Goal: Navigation & Orientation: Find specific page/section

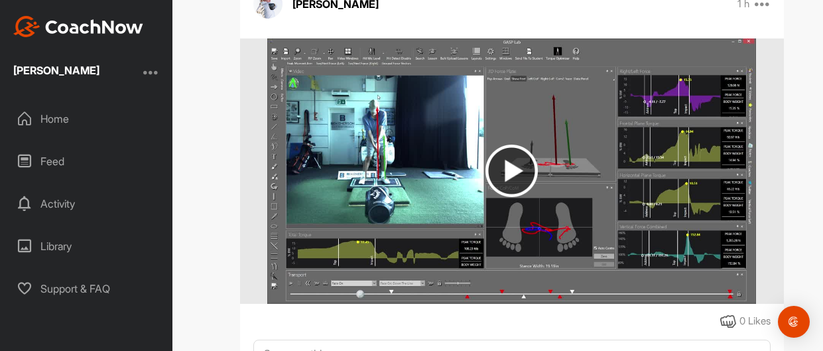
scroll to position [1122, 0]
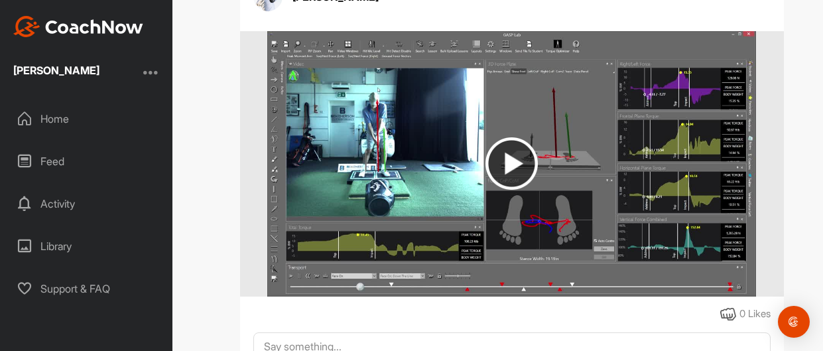
click at [516, 161] on img at bounding box center [512, 163] width 52 height 52
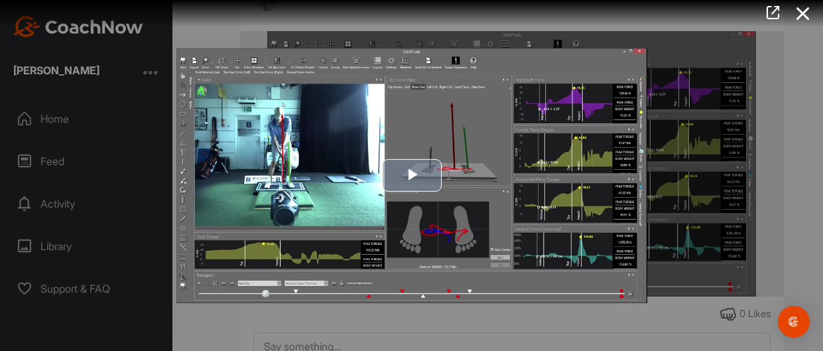
click at [412, 175] on span "Video Player" at bounding box center [412, 175] width 0 height 0
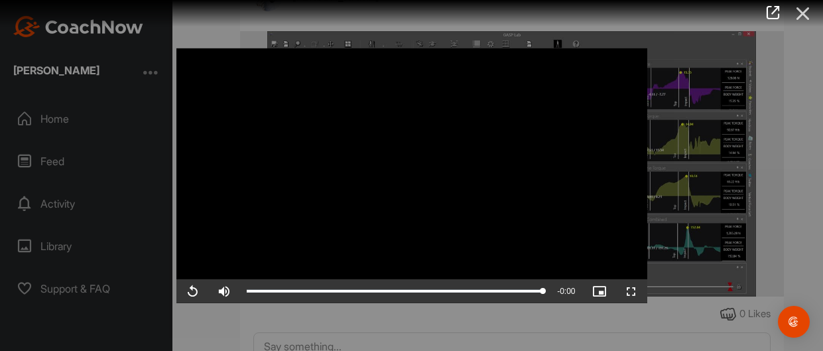
click at [803, 15] on icon at bounding box center [803, 13] width 31 height 25
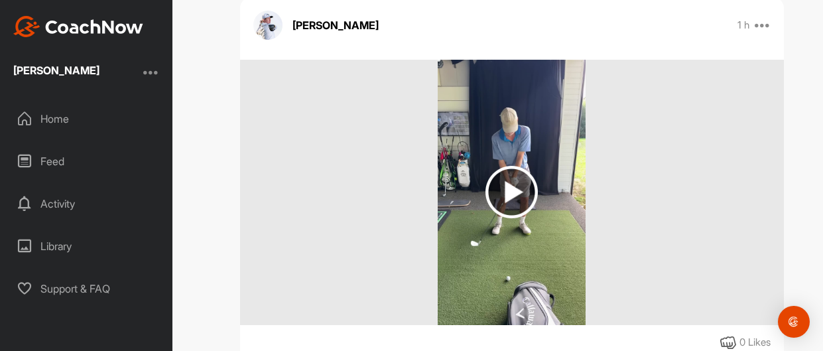
scroll to position [1520, 0]
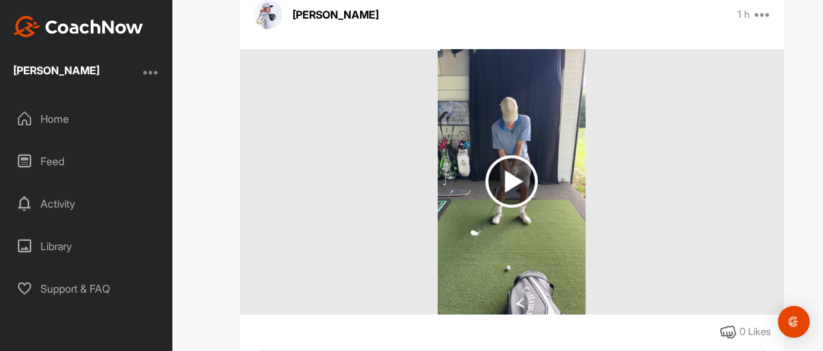
click at [508, 178] on img at bounding box center [512, 181] width 52 height 52
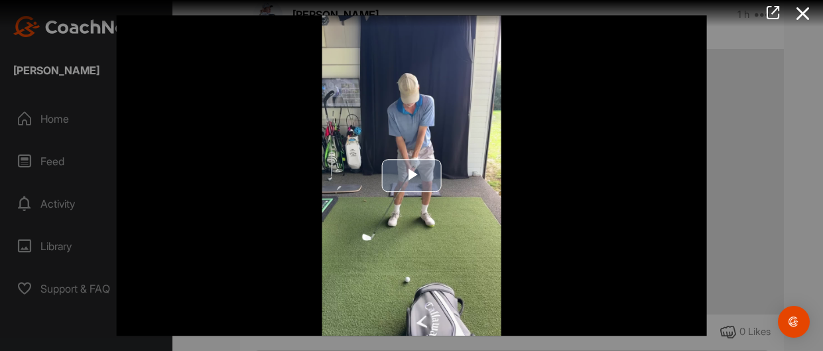
click at [412, 175] on span "Video Player" at bounding box center [412, 175] width 0 height 0
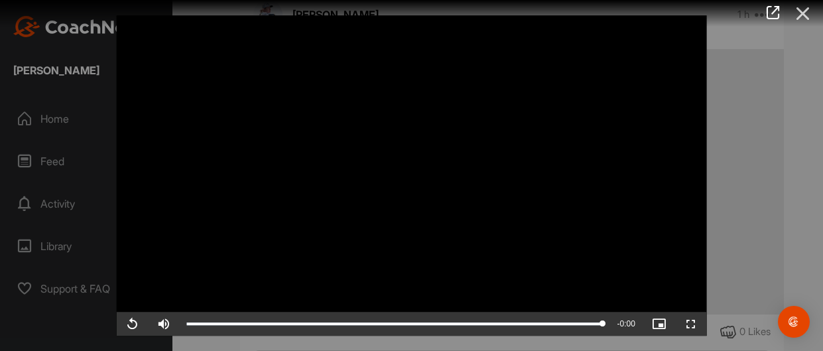
click at [801, 12] on icon at bounding box center [803, 13] width 31 height 25
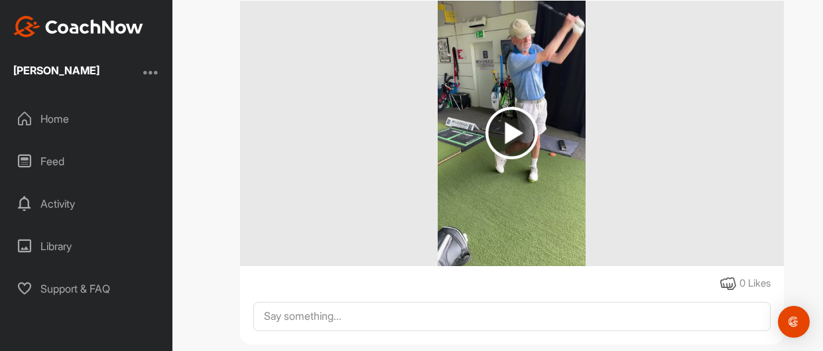
click at [692, 191] on div at bounding box center [512, 133] width 544 height 265
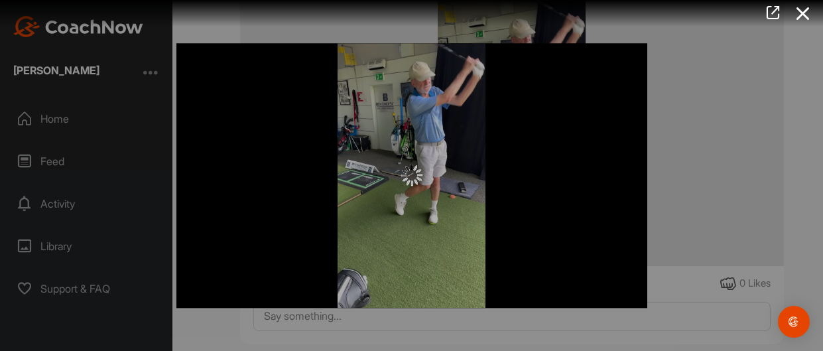
scroll to position [1988, 0]
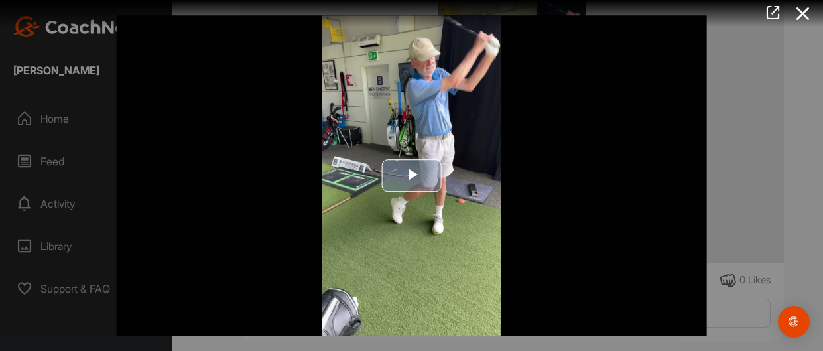
click at [412, 175] on span "Video Player" at bounding box center [412, 175] width 0 height 0
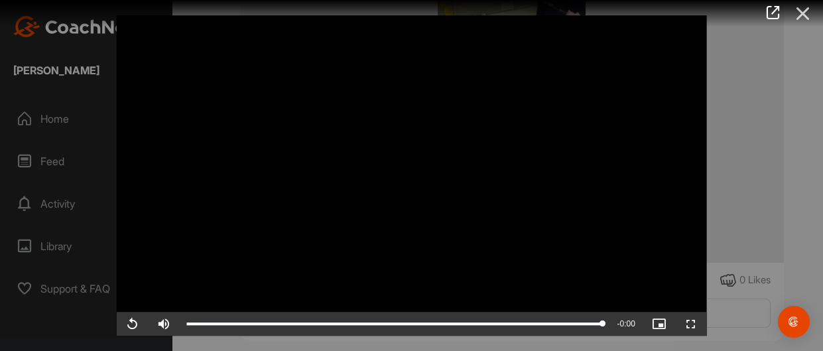
click at [806, 10] on icon at bounding box center [803, 13] width 31 height 25
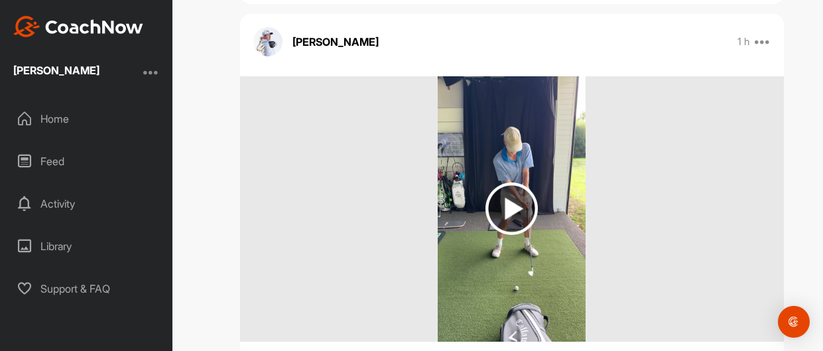
scroll to position [2326, 0]
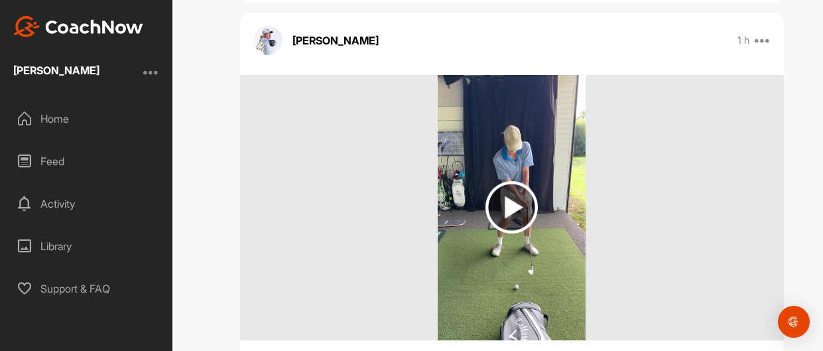
click at [514, 206] on img at bounding box center [512, 207] width 52 height 52
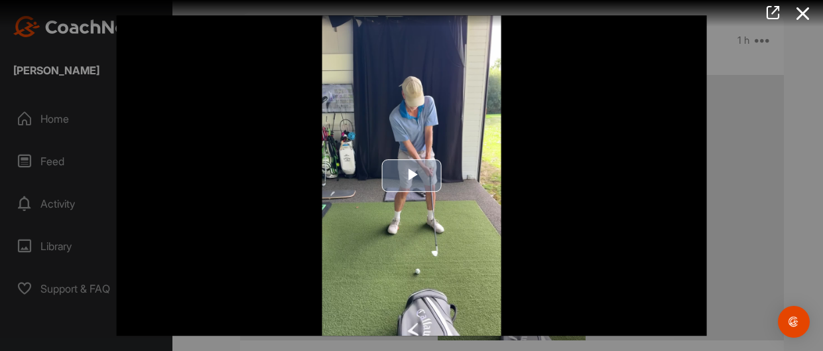
click at [412, 175] on span "Video Player" at bounding box center [412, 175] width 0 height 0
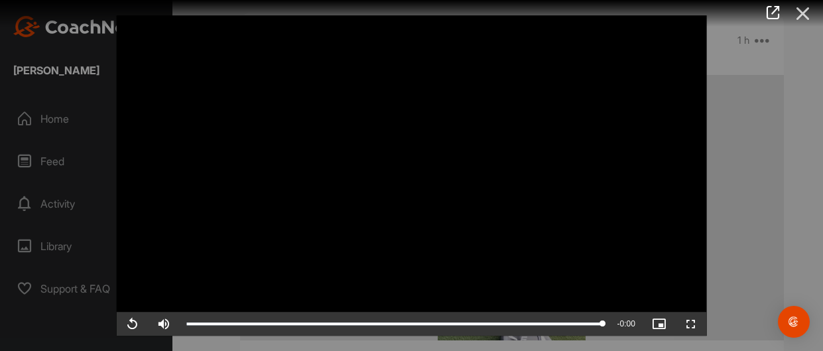
click at [801, 12] on icon at bounding box center [803, 13] width 31 height 25
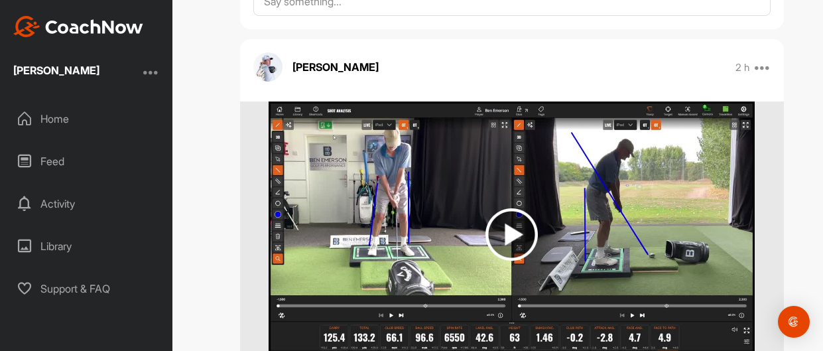
scroll to position [4799, 0]
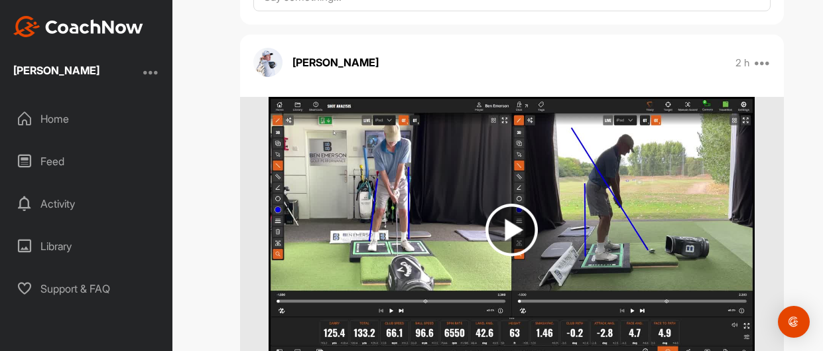
click at [520, 224] on img at bounding box center [512, 230] width 52 height 52
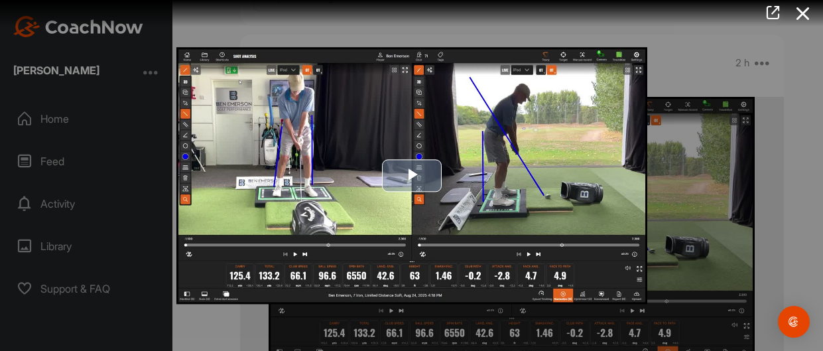
click at [412, 175] on span "Video Player" at bounding box center [412, 175] width 0 height 0
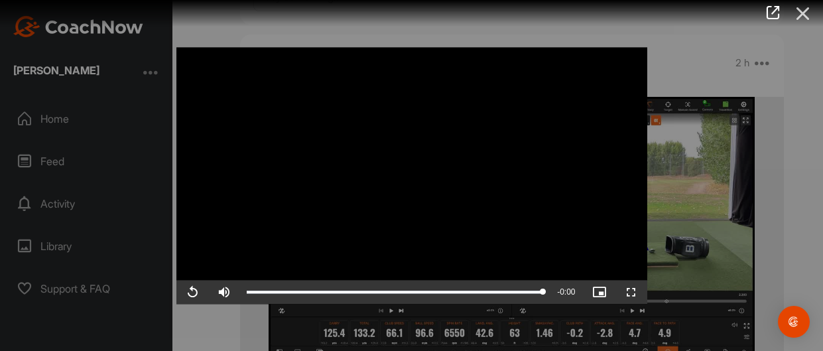
click at [801, 13] on icon at bounding box center [803, 13] width 31 height 25
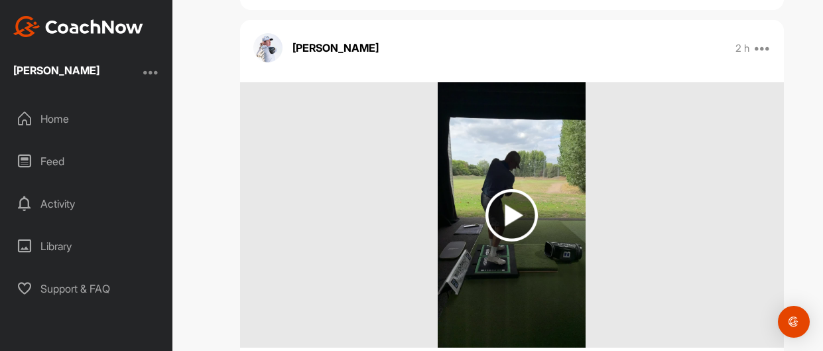
scroll to position [5653, 0]
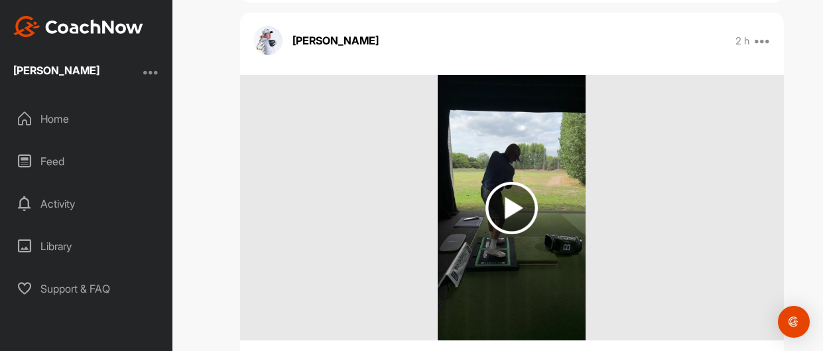
click at [510, 207] on img at bounding box center [512, 208] width 52 height 52
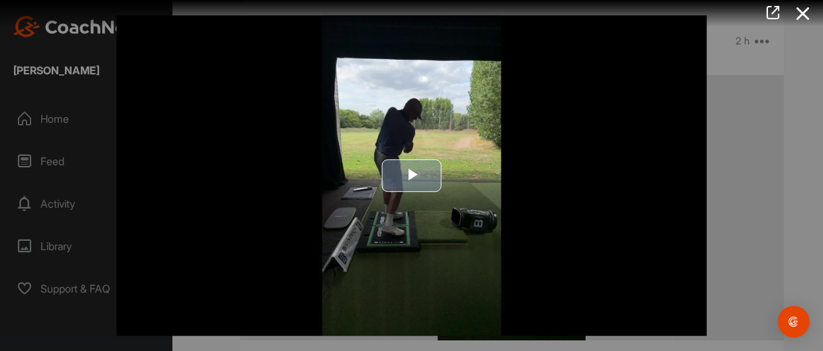
click at [412, 175] on span "Video Player" at bounding box center [412, 175] width 0 height 0
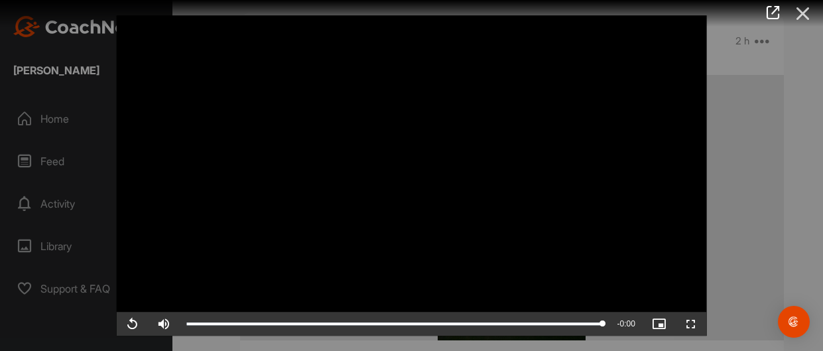
click at [805, 11] on icon at bounding box center [803, 13] width 31 height 25
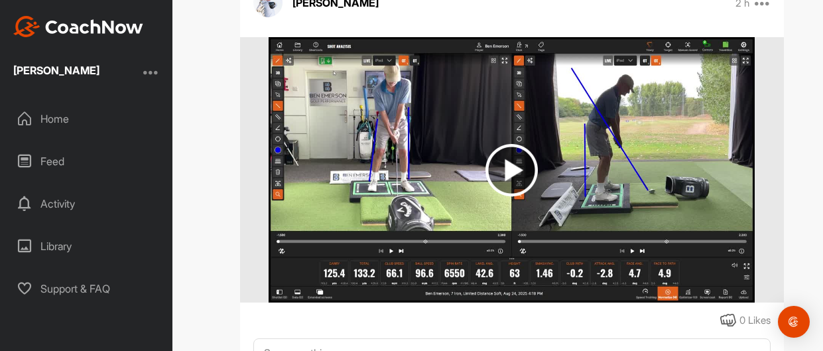
scroll to position [4808, 0]
